Goal: Transaction & Acquisition: Book appointment/travel/reservation

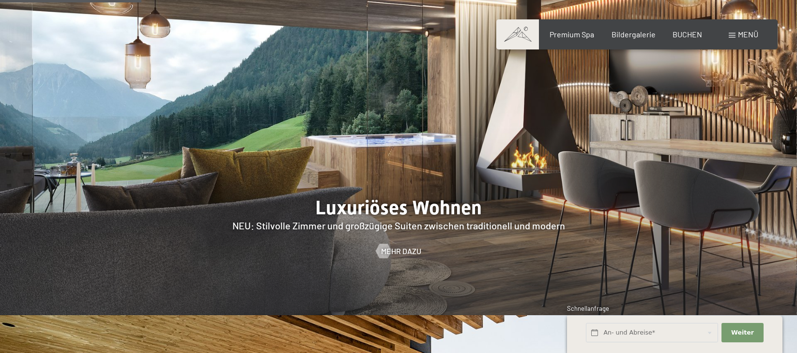
scroll to position [897, 0]
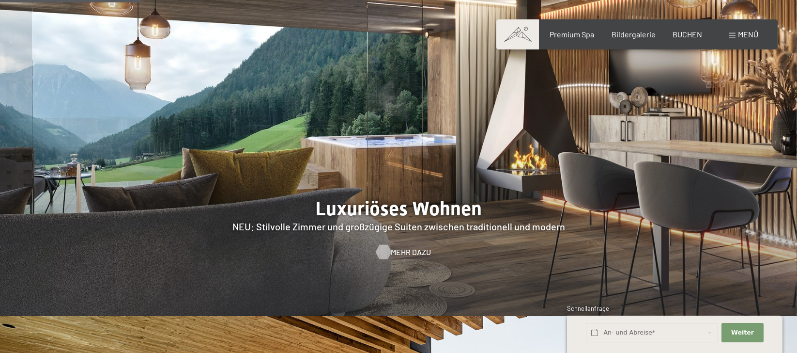
click at [399, 247] on span "Mehr dazu" at bounding box center [411, 252] width 40 height 11
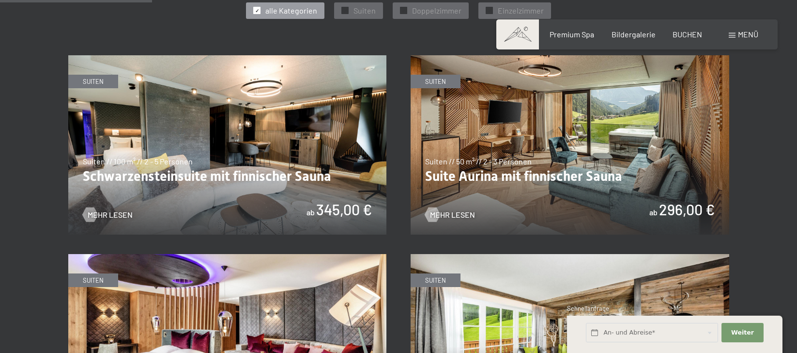
scroll to position [581, 0]
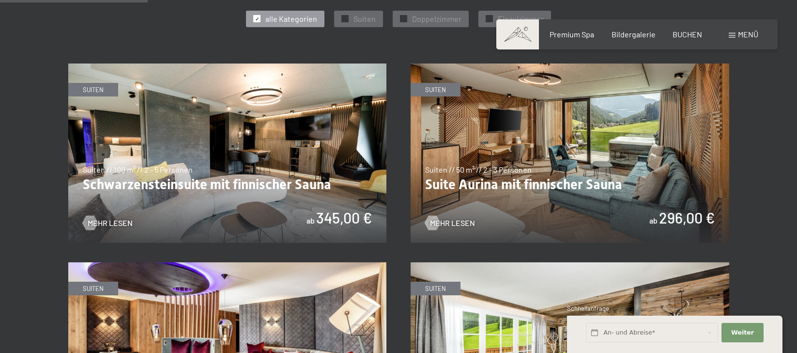
click at [490, 187] on img at bounding box center [570, 152] width 319 height 179
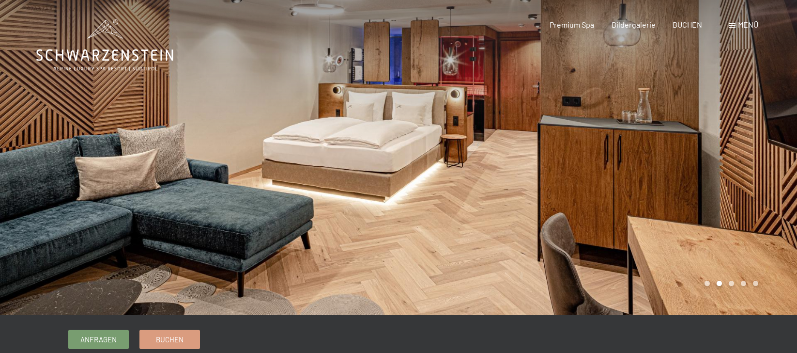
drag, startPoint x: 650, startPoint y: 231, endPoint x: 435, endPoint y: 218, distance: 215.0
click at [435, 218] on div at bounding box center [598, 157] width 399 height 315
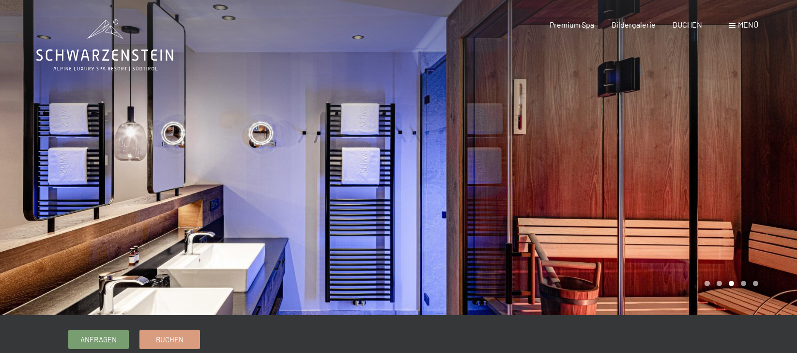
click at [610, 256] on div at bounding box center [598, 157] width 399 height 315
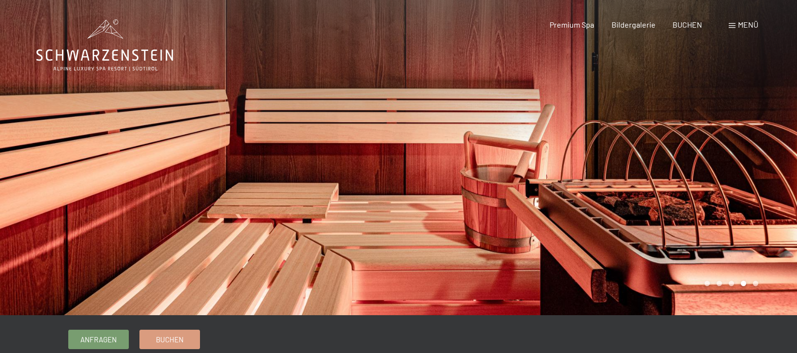
click at [610, 255] on div at bounding box center [598, 157] width 399 height 315
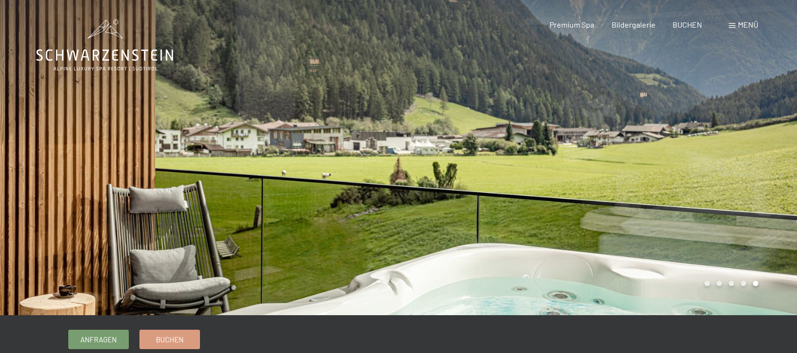
click at [610, 255] on div at bounding box center [598, 157] width 399 height 315
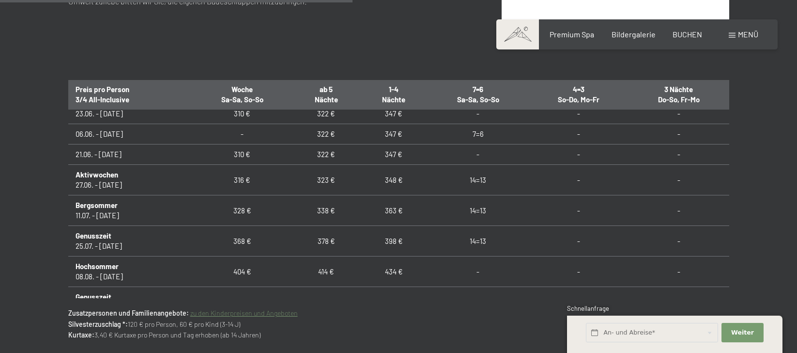
scroll to position [620, 0]
